Goal: Task Accomplishment & Management: Complete application form

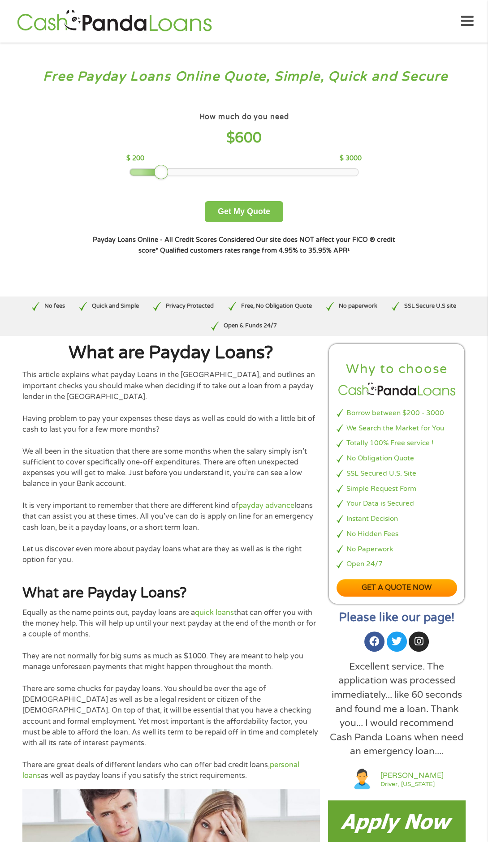
click at [246, 222] on button "Get My Quote" at bounding box center [244, 211] width 78 height 21
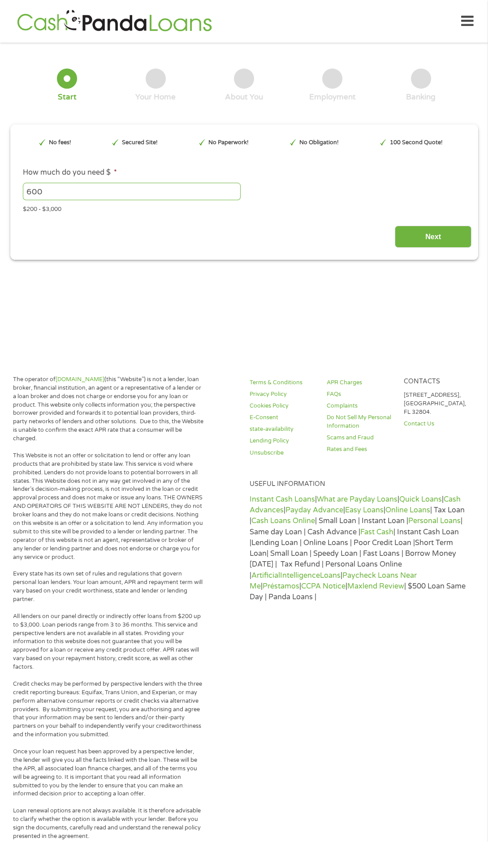
click at [434, 245] on input "Next" at bounding box center [433, 237] width 77 height 22
type input "EAIaIQobChMIvKD3xPaNjwMV3wvvAh13IQMbEAAYBCAAEgLh3vD_BwE"
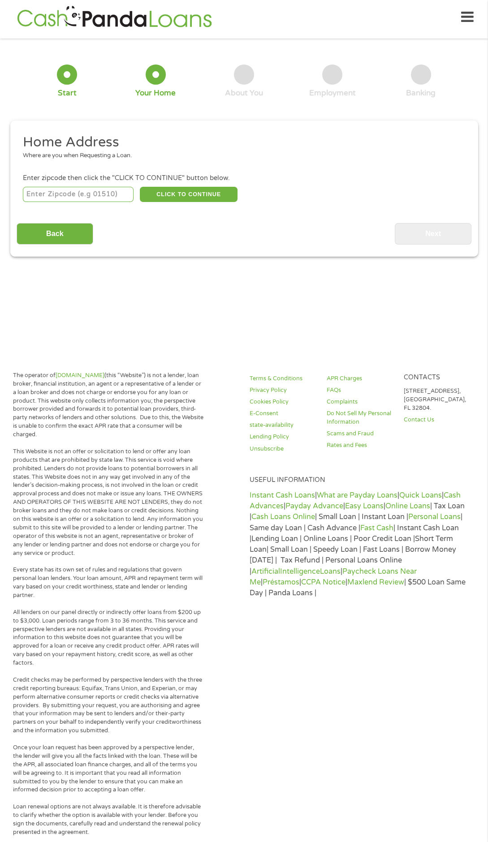
click at [83, 200] on input "number" at bounding box center [78, 194] width 111 height 15
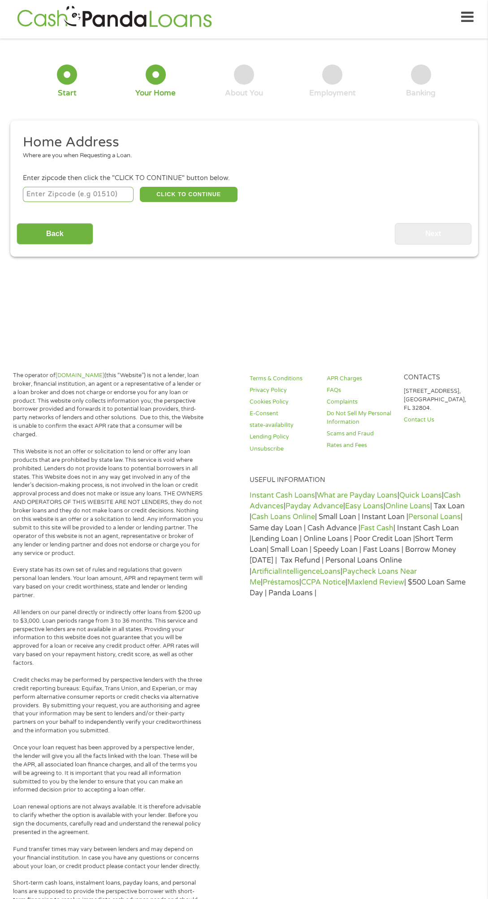
click at [83, 202] on input "number" at bounding box center [78, 194] width 111 height 15
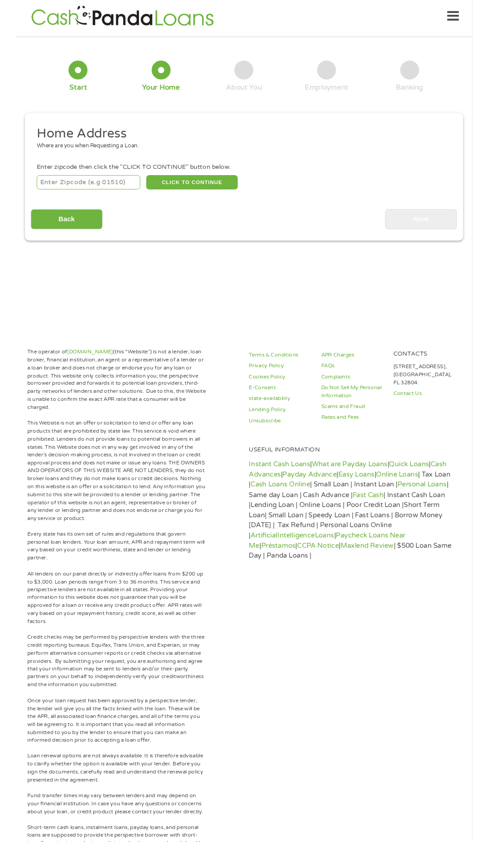
scroll to position [4, 0]
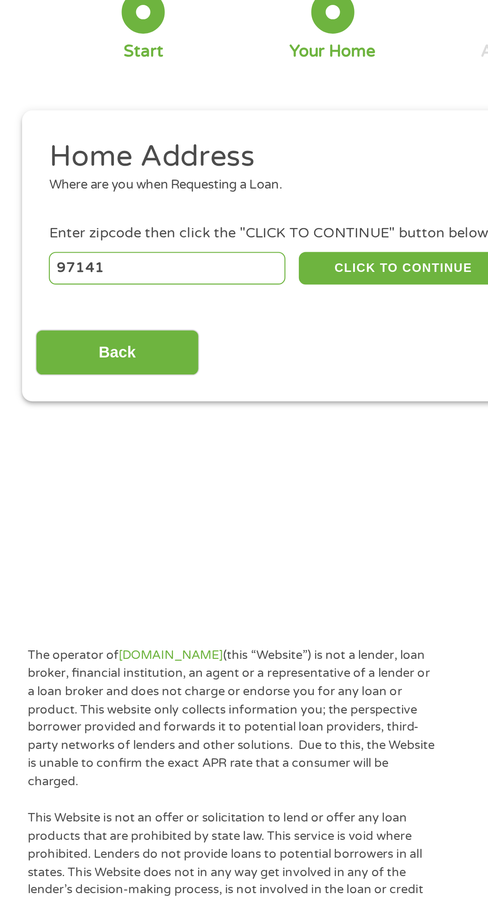
type input "97141"
click at [199, 198] on button "CLICK TO CONTINUE" at bounding box center [189, 194] width 98 height 15
type input "97141"
type input "Tillamook"
select select "Oregon"
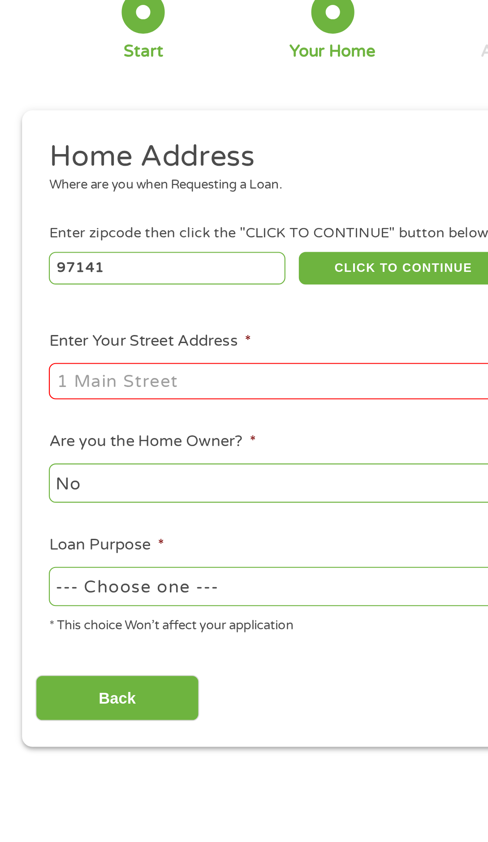
click at [131, 252] on input "Enter Your Street Address *" at bounding box center [130, 247] width 215 height 17
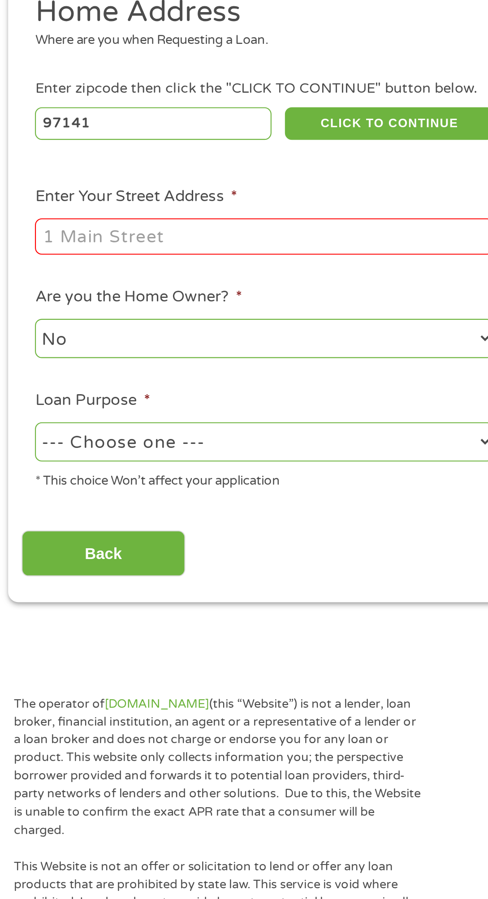
click at [151, 344] on li "Loan Purpose * --- Choose one --- Pay Bills Debt Consolidation Home Improvement…" at bounding box center [131, 343] width 228 height 48
click at [143, 255] on input "Enter Your Street Address *" at bounding box center [130, 247] width 215 height 17
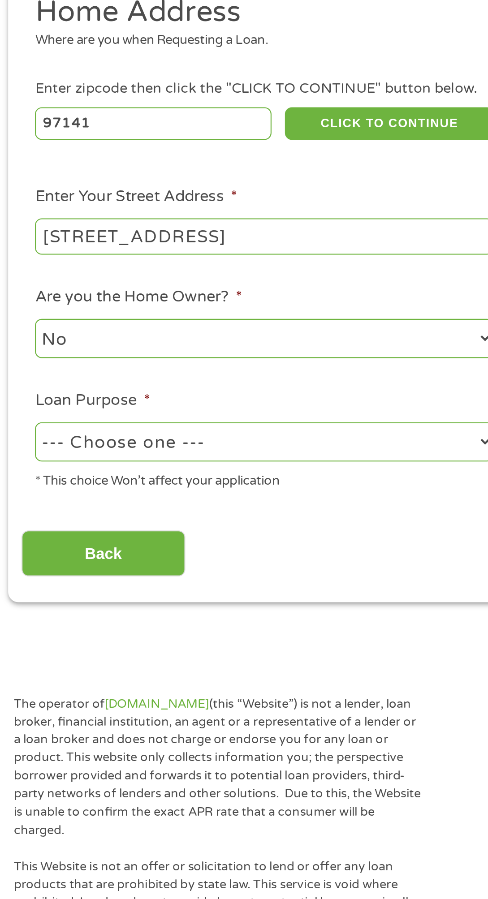
type input "4600 Idaville Rd unit 16 Tillamook OR"
click at [166, 302] on select "No Yes" at bounding box center [130, 295] width 215 height 18
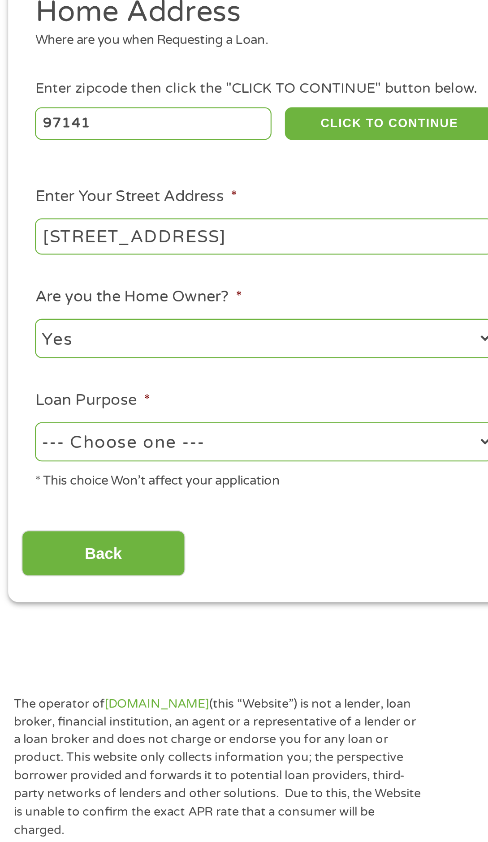
select select "no"
click at [131, 353] on select "--- Choose one --- Pay Bills Debt Consolidation Home Improvement Major Purchase…" at bounding box center [130, 343] width 215 height 18
select select "shorttermcash"
click at [72, 407] on input "Back" at bounding box center [55, 396] width 77 height 22
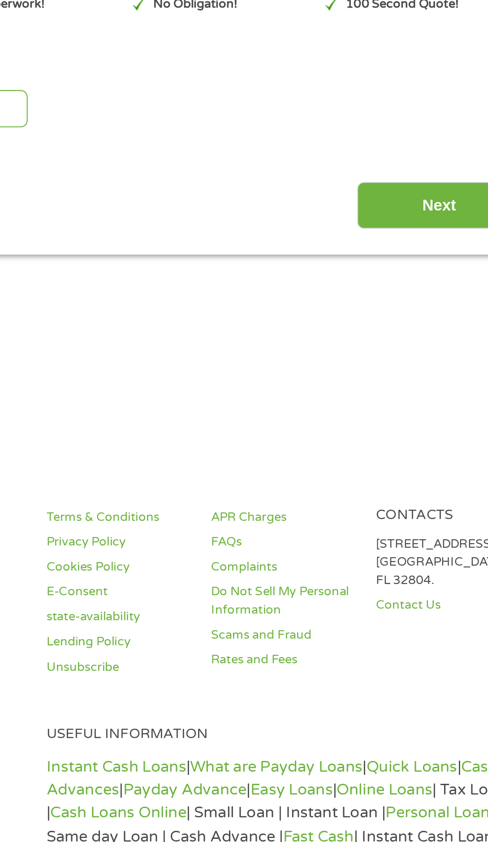
click at [427, 410] on p "1317 Edgewater Dr #820, Orlando, FL 32804." at bounding box center [436, 400] width 66 height 26
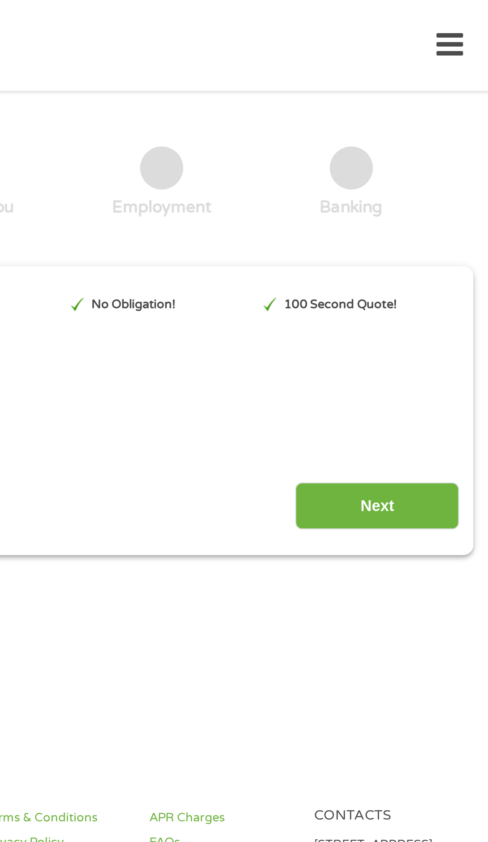
scroll to position [0, 0]
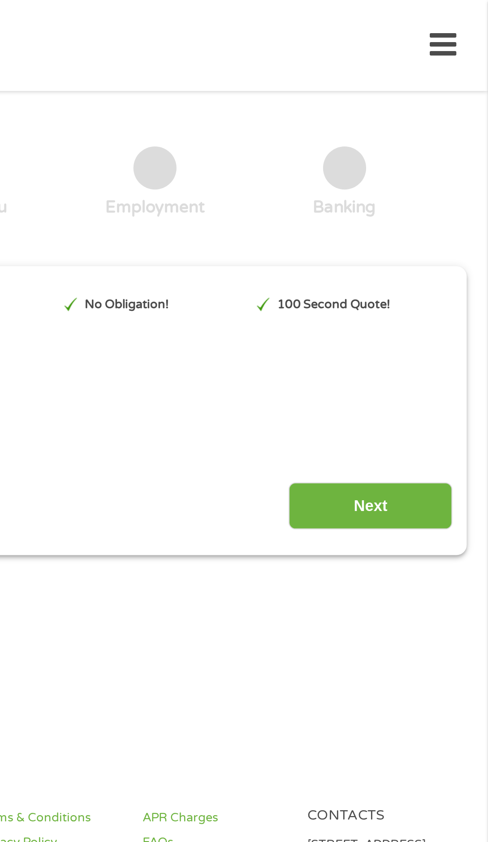
click at [441, 245] on input "Next" at bounding box center [433, 237] width 77 height 22
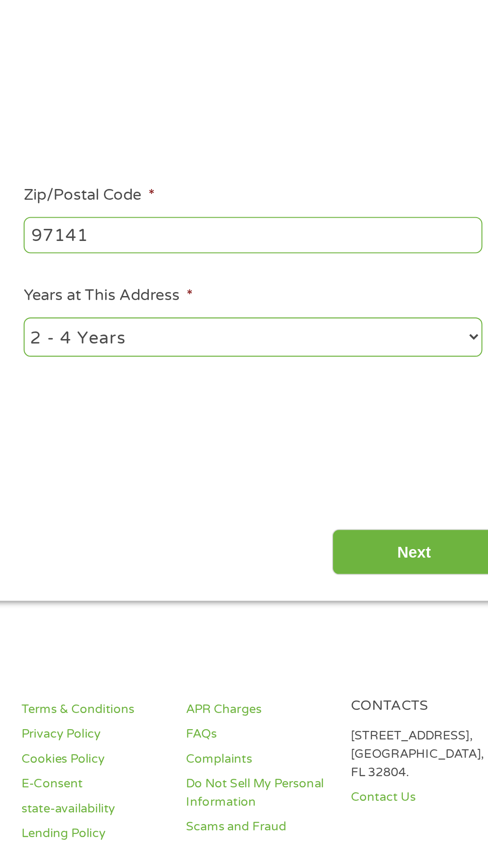
click at [440, 307] on select "1 Year or less 1 - 2 Years 2 - 4 Years Over 4 Years" at bounding box center [357, 299] width 215 height 18
select select "60months"
click at [450, 411] on input "Next" at bounding box center [433, 400] width 77 height 22
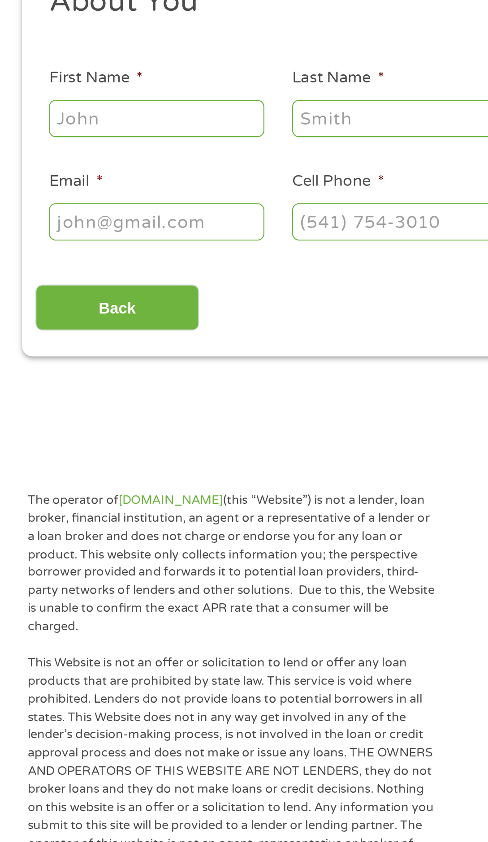
click at [84, 200] on input "First Name *" at bounding box center [73, 196] width 101 height 17
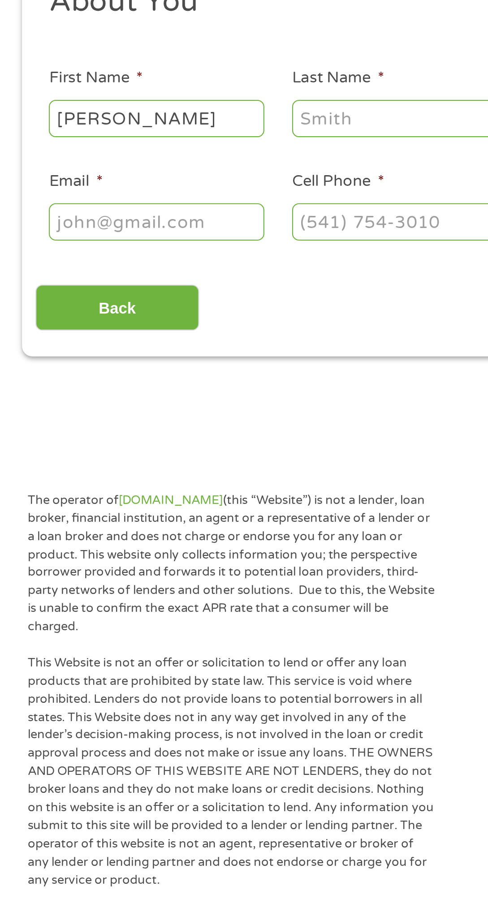
type input "Tabitha"
click at [188, 200] on input "Last Name *" at bounding box center [187, 196] width 101 height 17
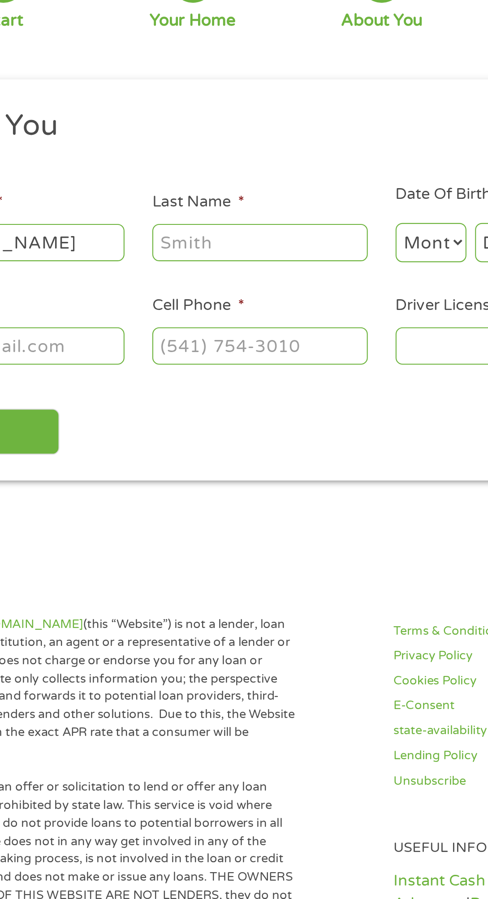
scroll to position [4, 0]
type input "Jones"
click at [270, 195] on select "Month 1 2 3 4 5 6 7 8 9 10 11 12" at bounding box center [267, 197] width 34 height 18
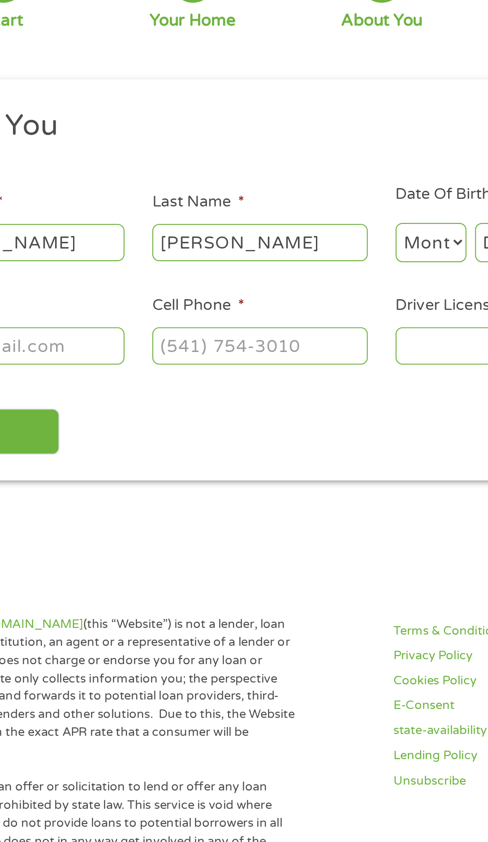
select select "6"
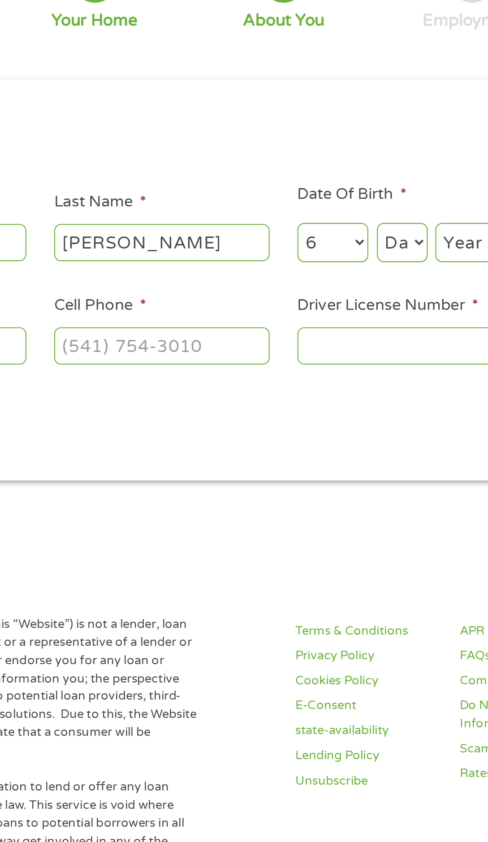
click at [299, 203] on select "Day 1 2 3 4 5 6 7 8 9 10 11 12 13 14 15 16 17 18 19 20 21 22 23 24 25 26 27 28 …" at bounding box center [300, 197] width 24 height 18
select select "10"
click at [329, 196] on select "Year 2007 2006 2005 2004 2003 2002 2001 2000 1999 1998 1997 1996 1995 1994 1993…" at bounding box center [333, 197] width 36 height 18
select select "1982"
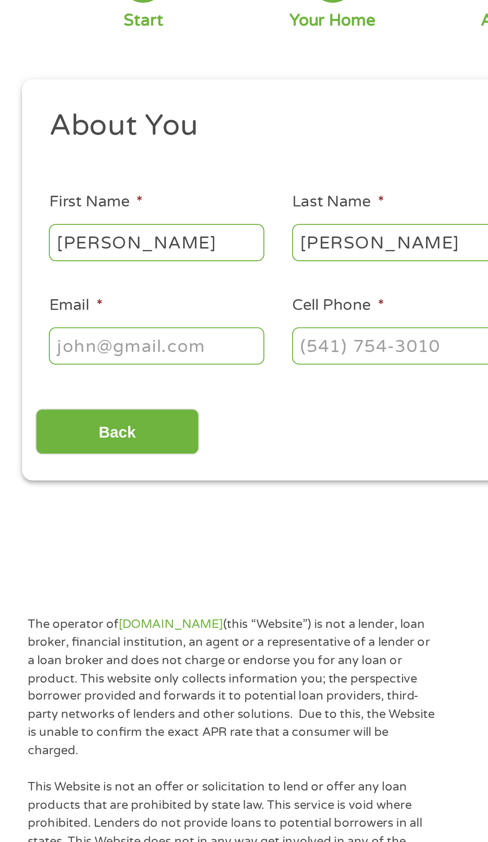
click at [92, 250] on input "Email *" at bounding box center [73, 245] width 101 height 17
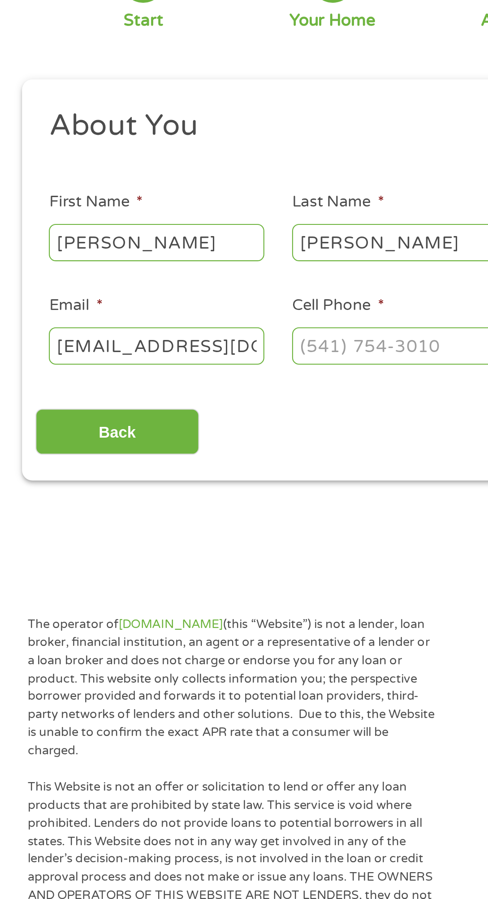
type input "tabitha420jones@outlook.com"
click at [199, 251] on input "Cell Phone *" at bounding box center [187, 245] width 101 height 17
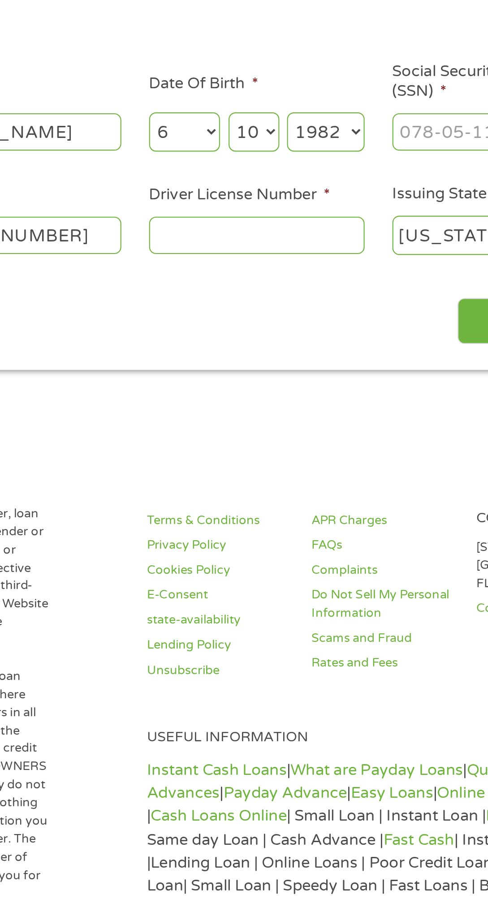
type input "(971) 341-8418"
click at [318, 253] on input "Driver License Number *" at bounding box center [300, 245] width 101 height 17
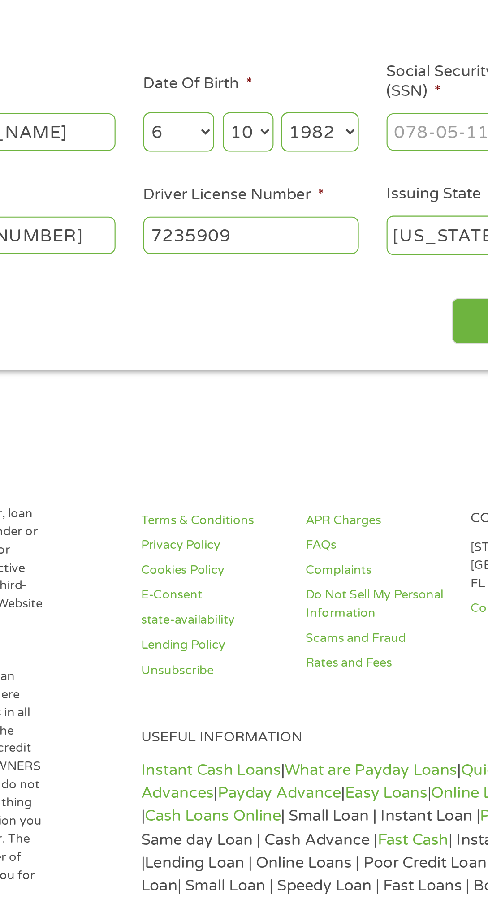
type input "7235909"
click at [401, 297] on input "Next" at bounding box center [433, 286] width 77 height 22
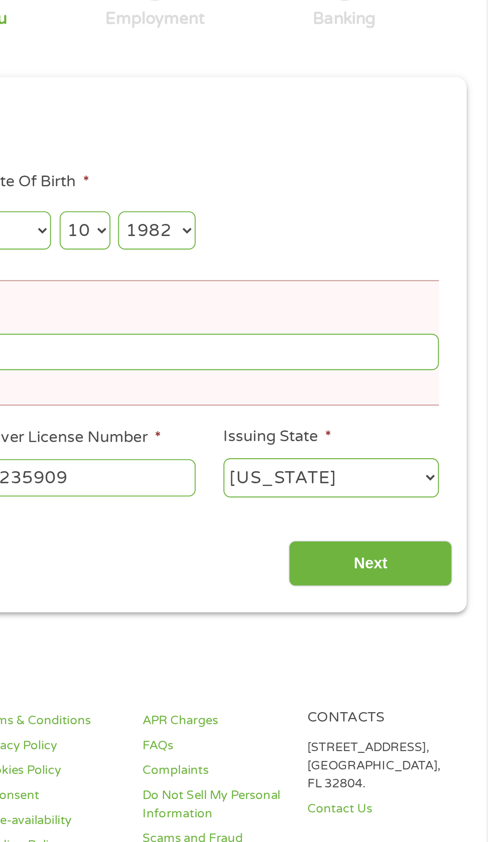
click at [441, 393] on input "Next" at bounding box center [433, 382] width 77 height 22
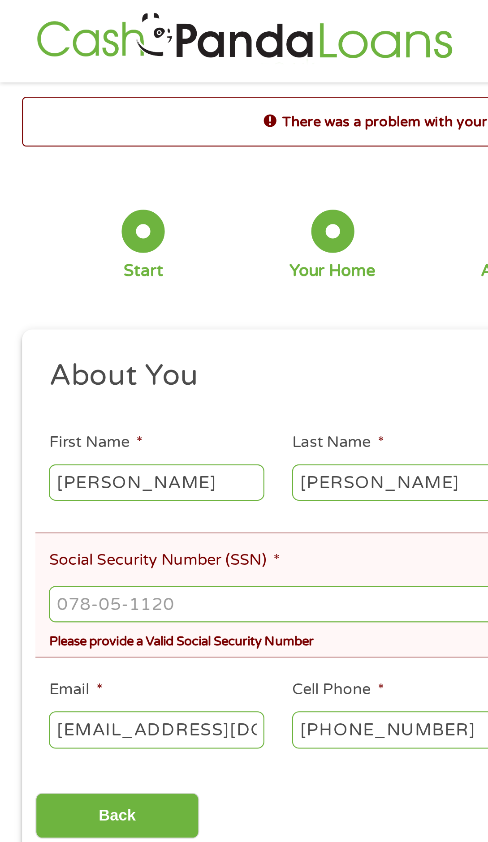
click at [73, 288] on input "Social Security Number (SSN) *" at bounding box center [244, 282] width 442 height 17
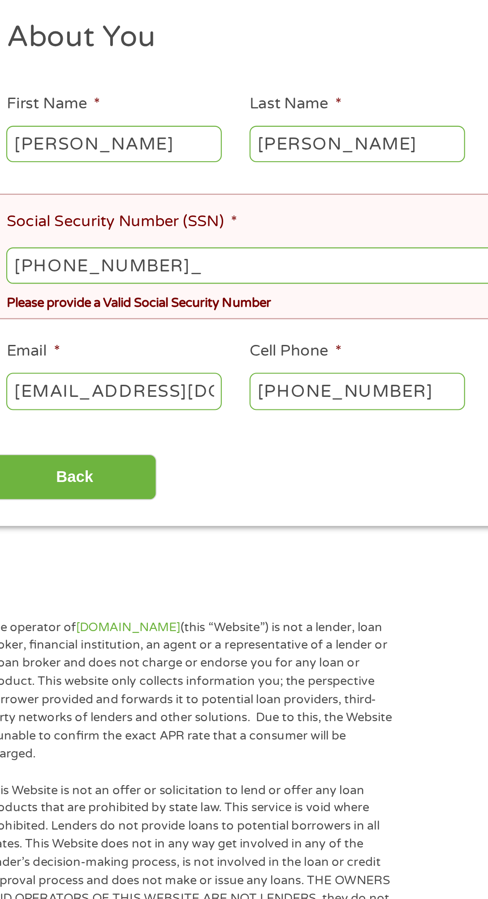
type input "542-04-7160"
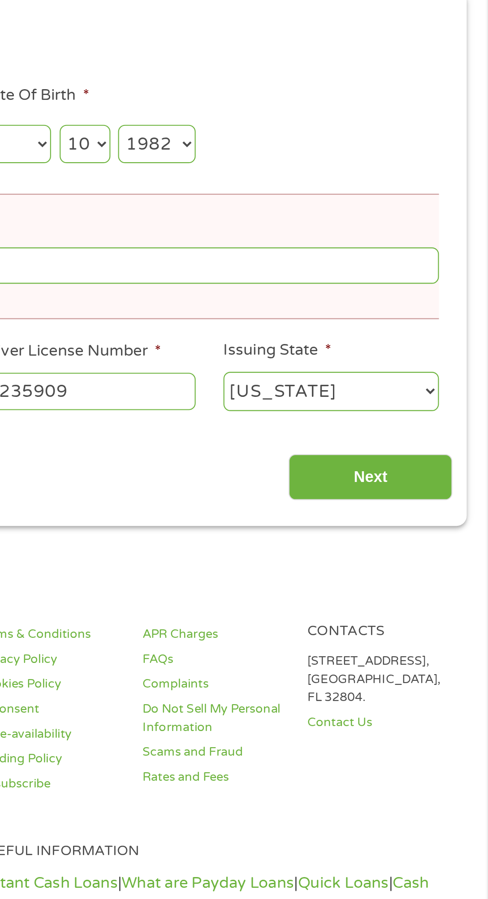
click at [436, 392] on input "Next" at bounding box center [433, 382] width 77 height 22
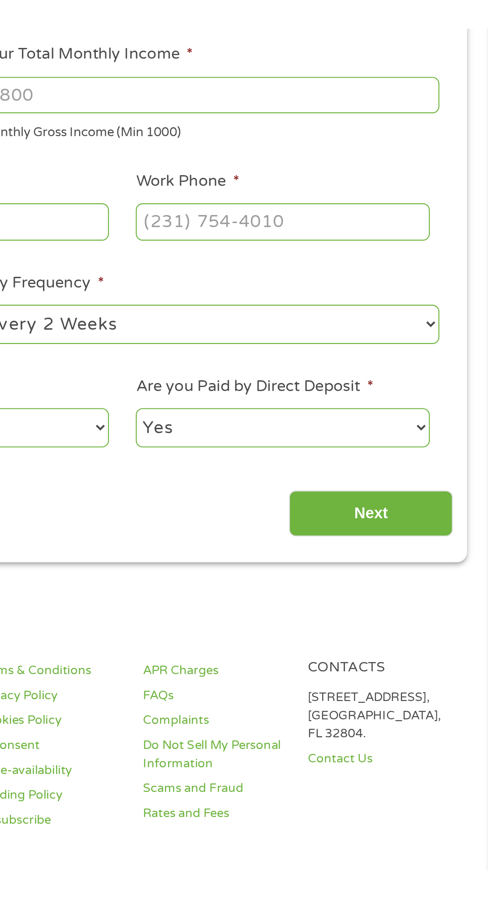
scroll to position [0, 0]
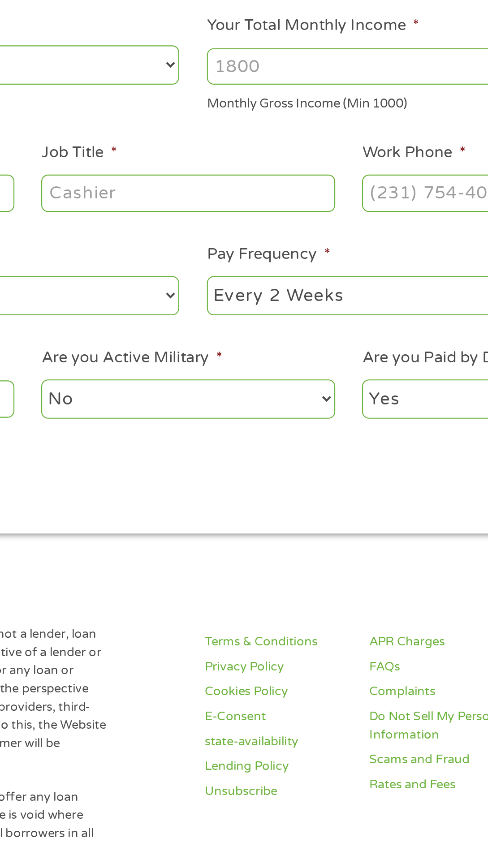
click at [279, 195] on input "Your Total Monthly Income *" at bounding box center [357, 189] width 215 height 17
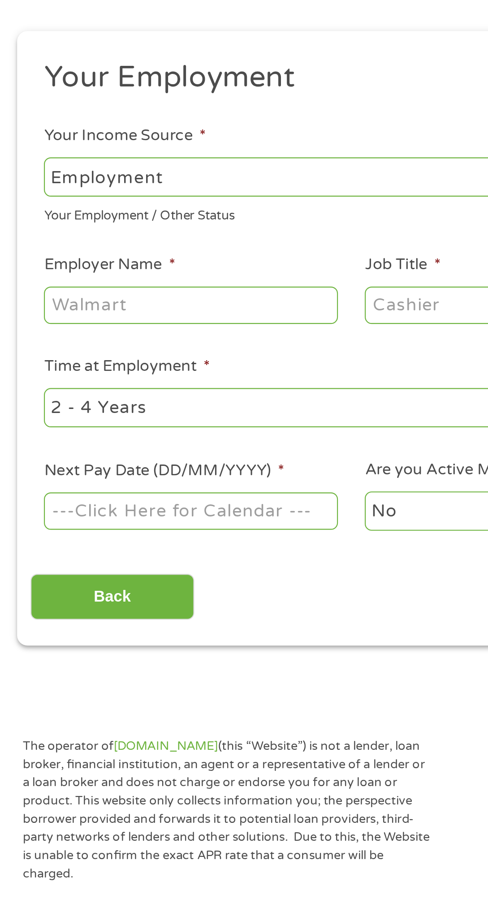
scroll to position [4, 0]
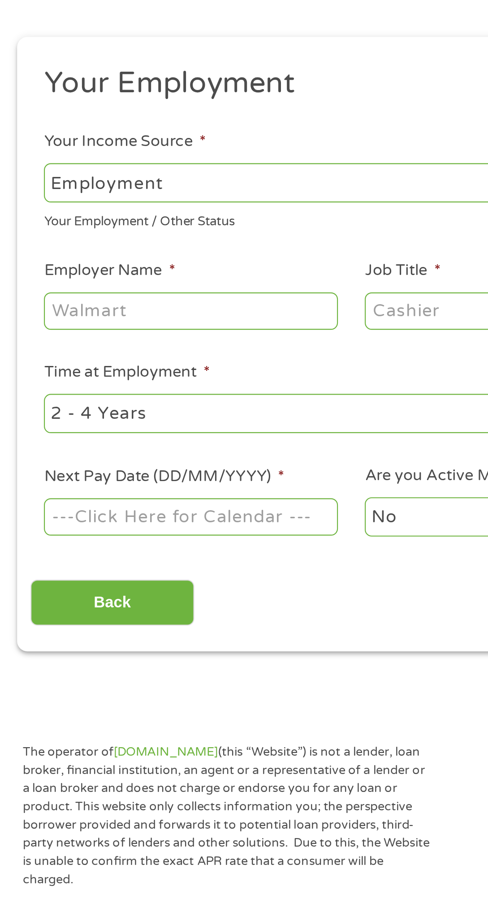
type input "1863"
click at [119, 257] on input "Employer Name *" at bounding box center [91, 248] width 137 height 17
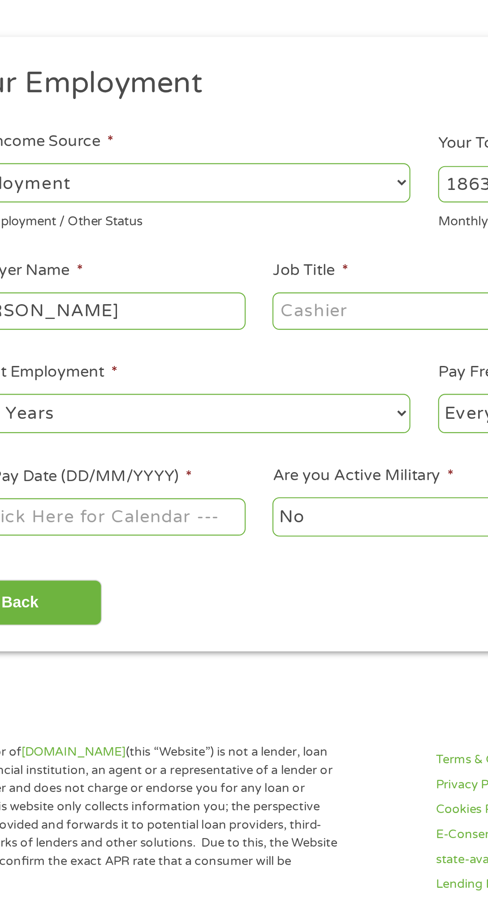
type input "R.Swank"
click at [228, 254] on input "Job Title *" at bounding box center [241, 248] width 137 height 17
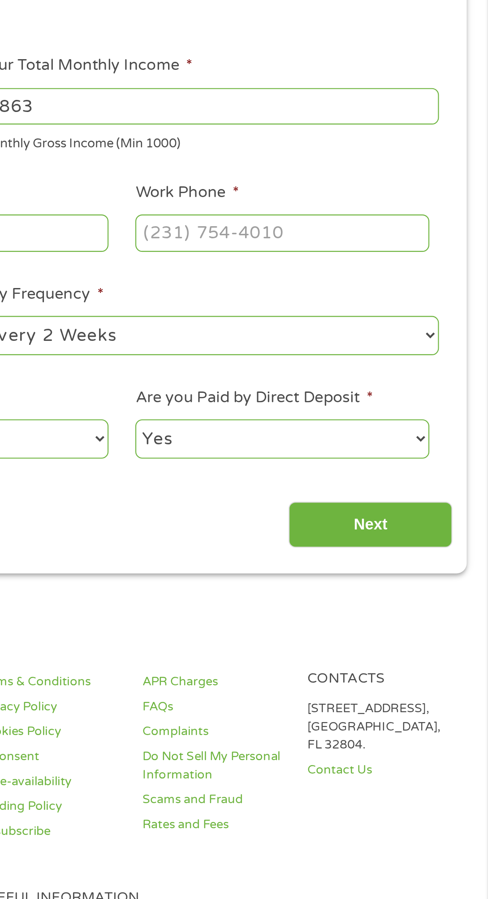
type input "Lane care"
click at [421, 257] on input "Work Phone *" at bounding box center [391, 248] width 137 height 17
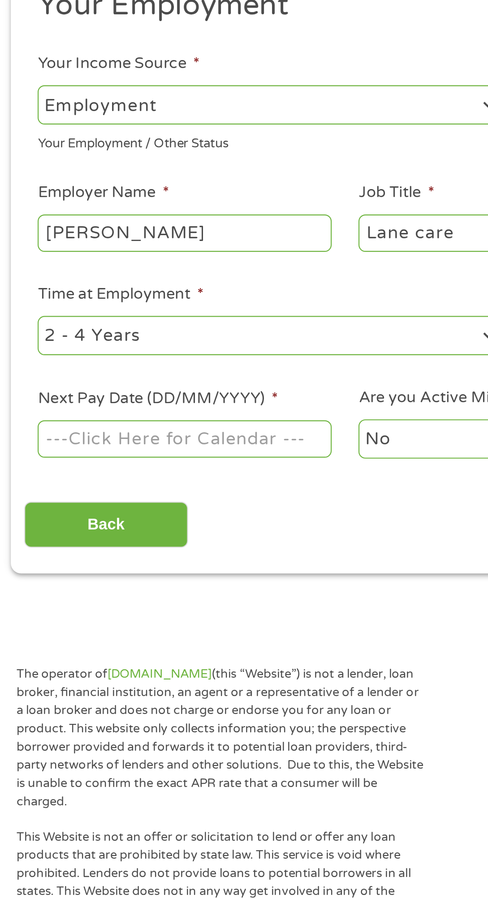
type input "(503) 354-2667"
click at [185, 306] on select "--- Choose one --- 1 Year or less 1 - 2 Years 2 - 4 Years Over 4 Years" at bounding box center [130, 297] width 215 height 18
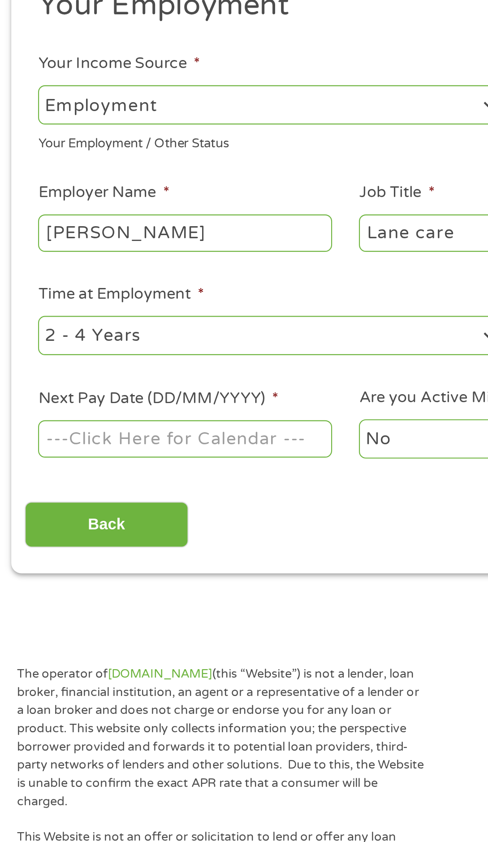
select select "12months"
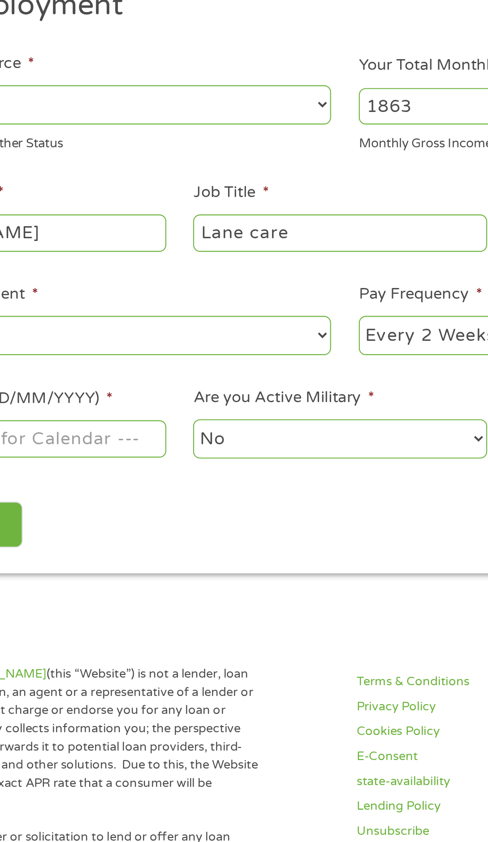
click at [278, 304] on select "--- Choose one --- Every 2 Weeks Every Week Monthly Semi-Monthly" at bounding box center [357, 297] width 215 height 18
select select "monthly"
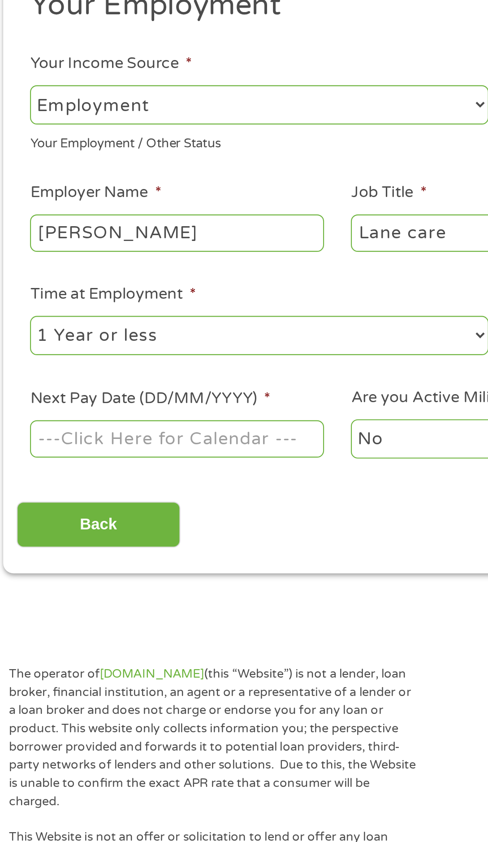
click at [138, 354] on input "Next Pay Date (DD/MM/YYYY) *" at bounding box center [91, 345] width 137 height 17
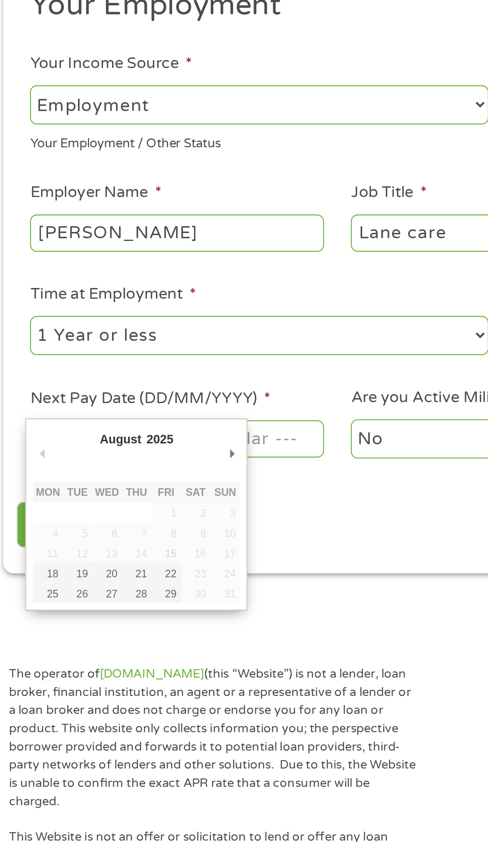
type input "22/08/2025"
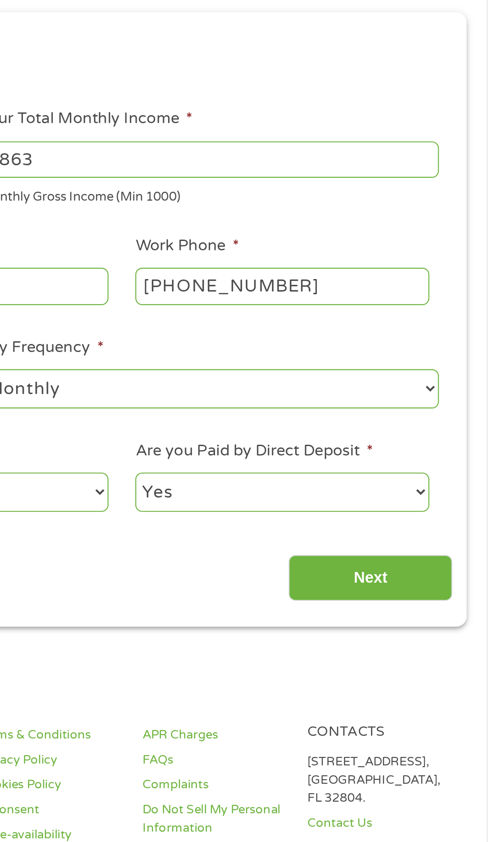
click at [440, 397] on input "Next" at bounding box center [433, 386] width 77 height 22
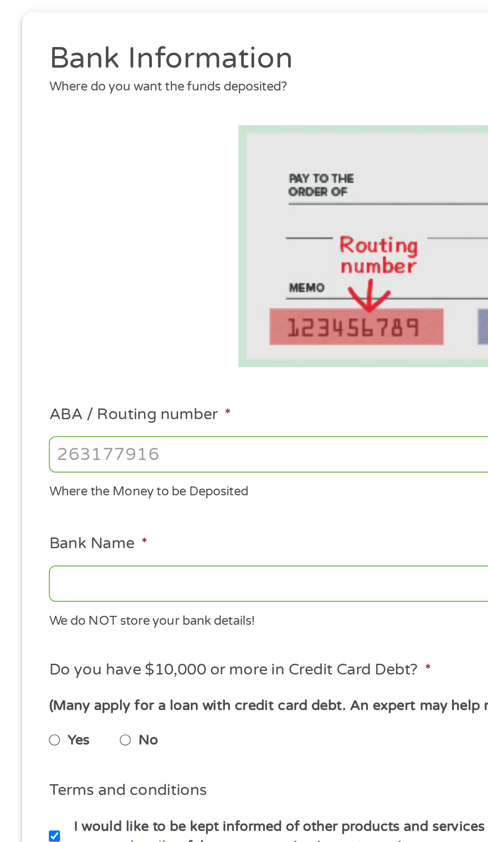
click at [83, 336] on input "ABA / Routing number *" at bounding box center [130, 327] width 215 height 17
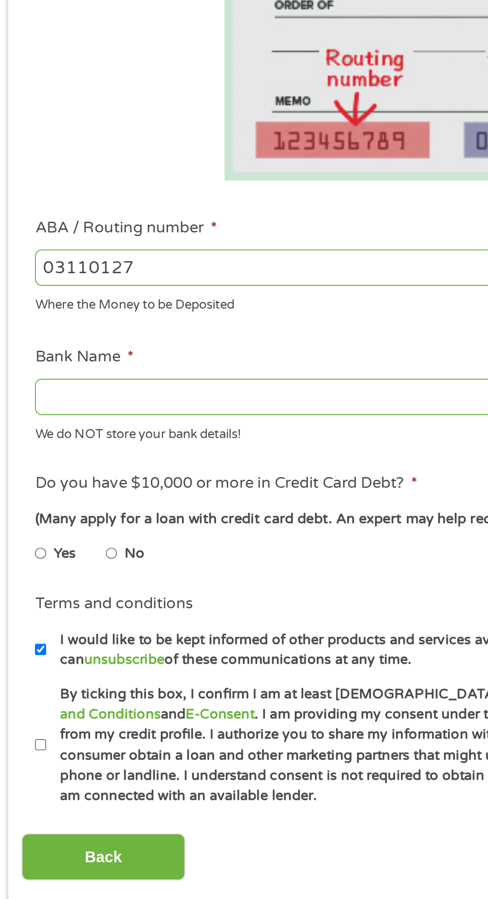
type input "031101279"
type input "THE BANCORP BANK"
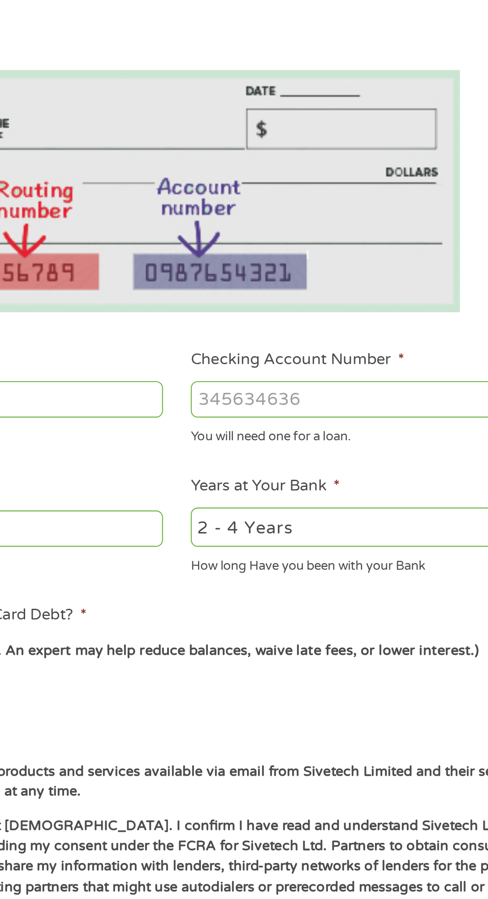
type input "031101279"
click at [307, 332] on input "Checking Account Number *" at bounding box center [357, 327] width 215 height 17
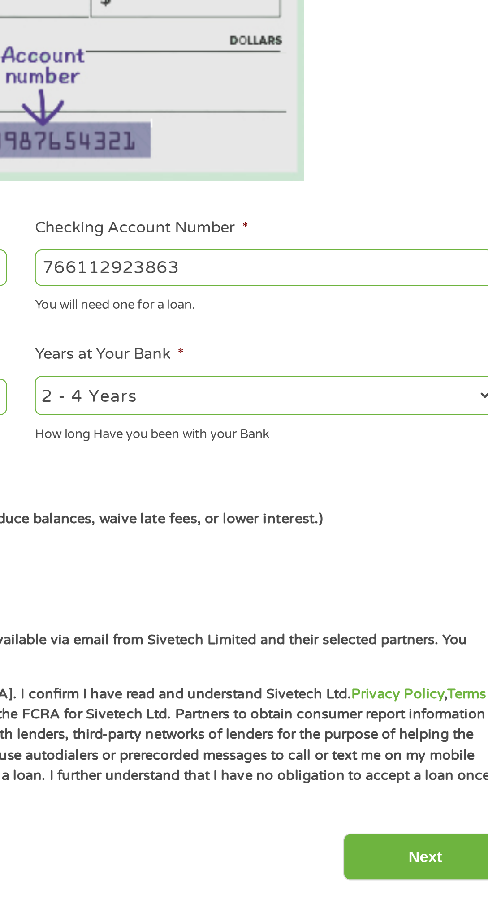
type input "766112923863"
click at [394, 393] on select "2 - 4 Years 6 - 12 Months 1 - 2 Years Over 4 Years" at bounding box center [357, 387] width 215 height 18
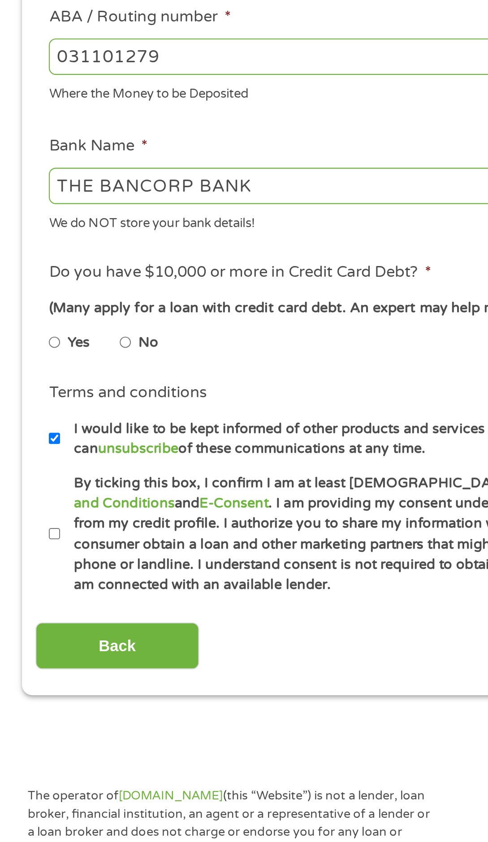
click at [69, 466] on label "No" at bounding box center [69, 462] width 9 height 10
click at [61, 469] on input "No" at bounding box center [58, 461] width 5 height 14
radio input "true"
click at [23, 558] on input "By ticking this box, I confirm I am at least 18 years old. I confirm I have rea…" at bounding box center [25, 551] width 5 height 14
checkbox input "true"
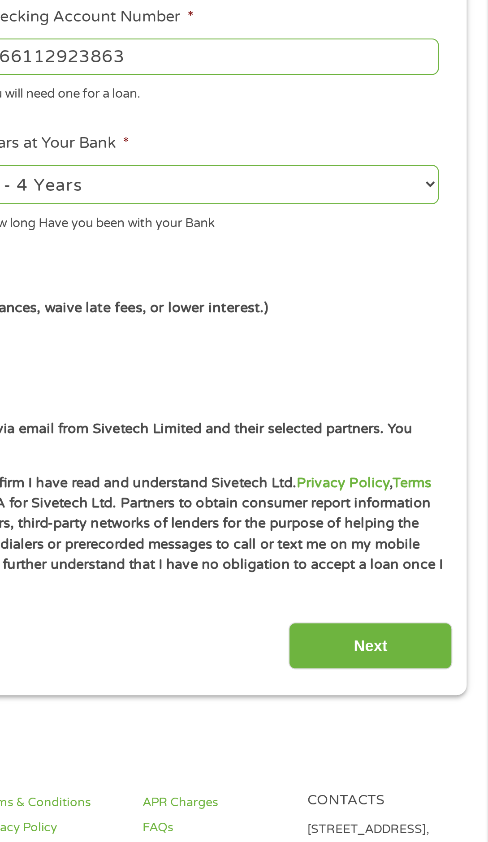
click at [434, 614] on input "Next" at bounding box center [433, 603] width 77 height 22
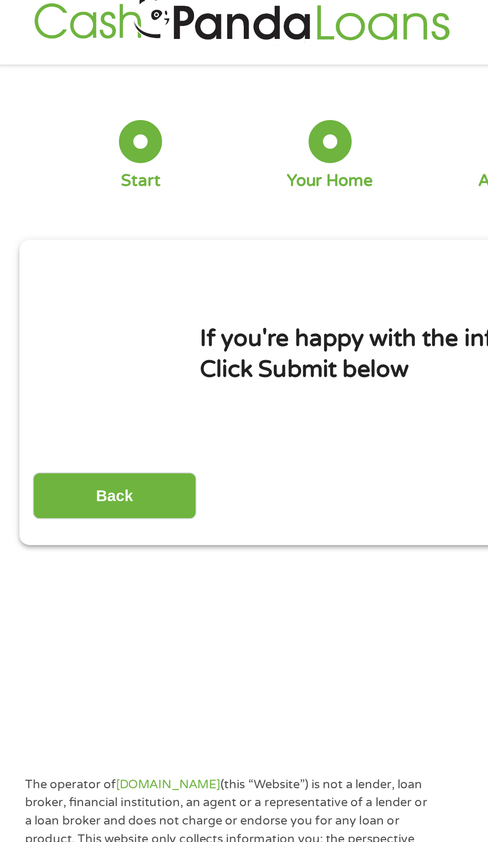
scroll to position [0, 0]
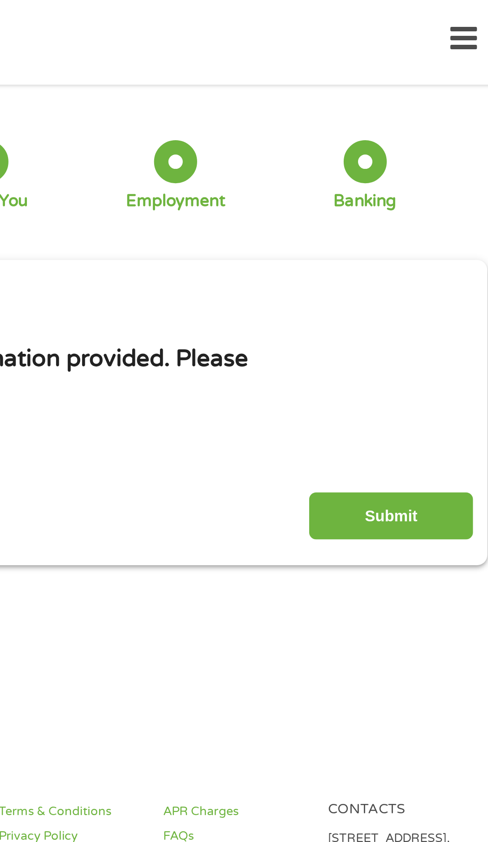
click at [433, 251] on input "Submit" at bounding box center [433, 244] width 77 height 22
